Goal: Find contact information: Find contact information

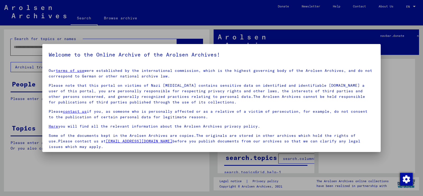
scroll to position [40, 0]
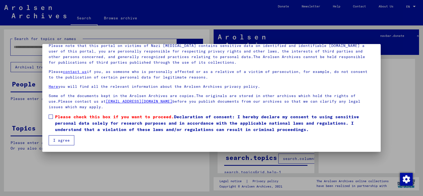
drag, startPoint x: 61, startPoint y: 141, endPoint x: 63, endPoint y: 140, distance: 2.9
click at [63, 140] on button "I agree" at bounding box center [62, 140] width 26 height 10
drag, startPoint x: 134, startPoint y: 168, endPoint x: 147, endPoint y: 167, distance: 12.7
click at [147, 167] on div at bounding box center [211, 98] width 423 height 196
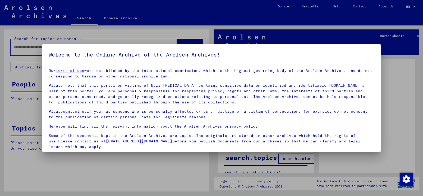
click at [154, 159] on div at bounding box center [211, 98] width 423 height 196
click at [399, 163] on div at bounding box center [211, 98] width 423 height 196
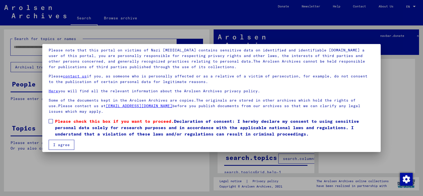
scroll to position [39, 0]
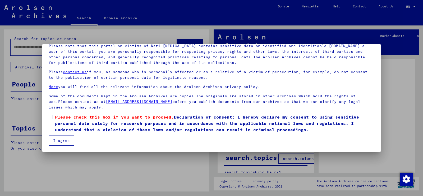
click at [62, 139] on button "I agree" at bounding box center [62, 140] width 26 height 10
drag, startPoint x: 62, startPoint y: 139, endPoint x: 65, endPoint y: 131, distance: 8.5
click at [63, 137] on button "I agree" at bounding box center [62, 140] width 26 height 10
drag, startPoint x: 63, startPoint y: 136, endPoint x: 62, endPoint y: 127, distance: 9.4
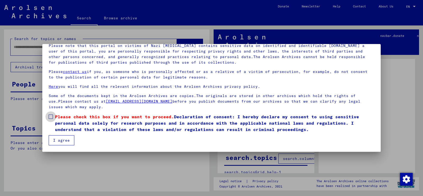
click at [62, 136] on mat-dialog-content "Our terms of use were established by the international commission, which is the…" at bounding box center [211, 84] width 339 height 121
click at [53, 139] on button "I agree" at bounding box center [62, 140] width 26 height 10
click at [50, 116] on span at bounding box center [51, 116] width 4 height 4
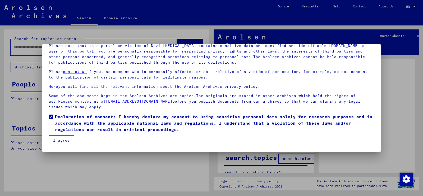
click at [56, 140] on button "I agree" at bounding box center [62, 140] width 26 height 10
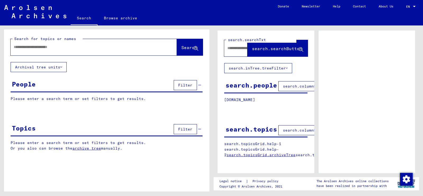
scroll to position [53, 0]
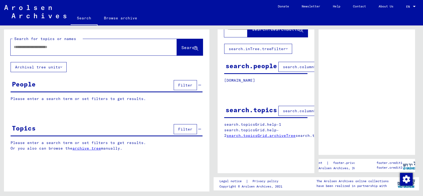
click at [303, 69] on span "search.columnFilter.filter" at bounding box center [314, 66] width 62 height 5
click at [305, 69] on span "search.columnFilter.filter" at bounding box center [314, 66] width 62 height 5
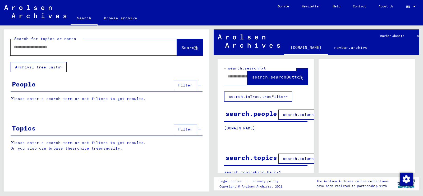
click at [301, 80] on icon at bounding box center [301, 78] width 4 height 4
click at [356, 7] on link "Contact" at bounding box center [360, 6] width 26 height 13
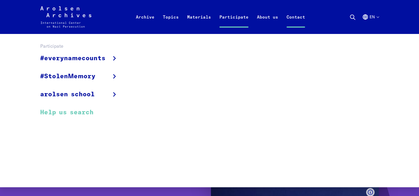
click at [92, 120] on link "Help us search" at bounding box center [82, 112] width 85 height 18
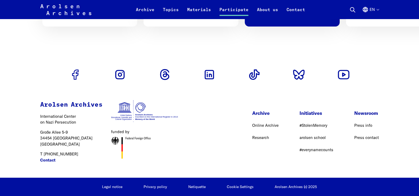
scroll to position [501, 0]
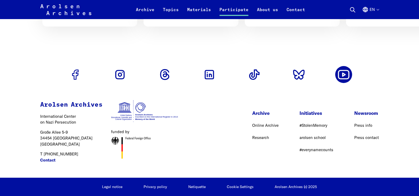
click at [344, 70] on use "Go to Youtube profile" at bounding box center [344, 74] width 10 height 8
